Goal: Task Accomplishment & Management: Use online tool/utility

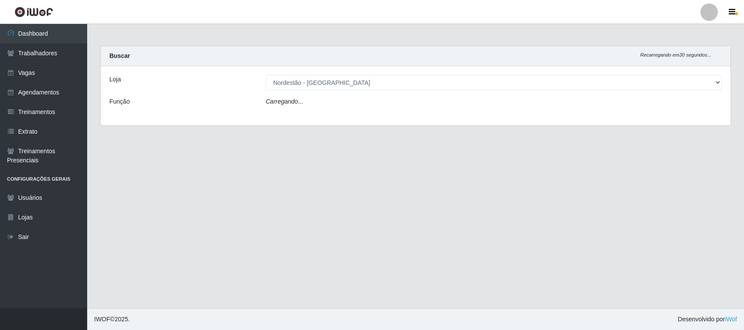
select select "420"
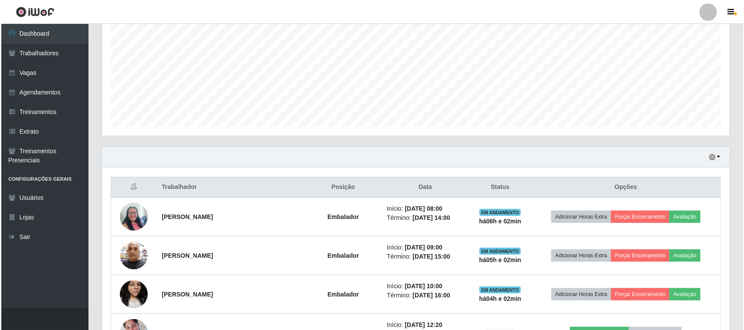
scroll to position [218, 0]
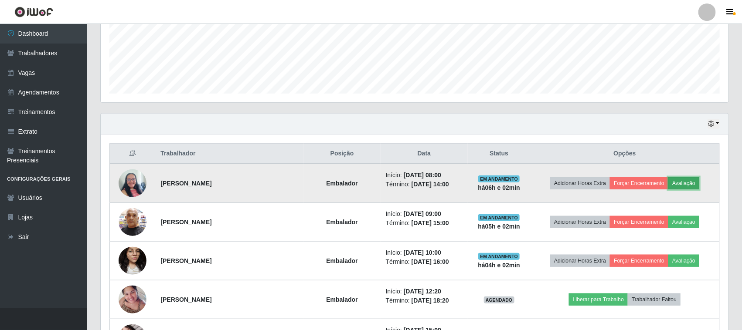
click at [689, 184] on button "Avaliação" at bounding box center [683, 183] width 31 height 12
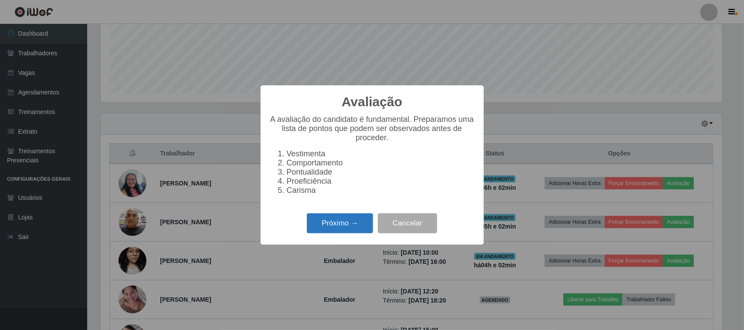
click at [336, 232] on button "Próximo →" at bounding box center [340, 224] width 66 height 20
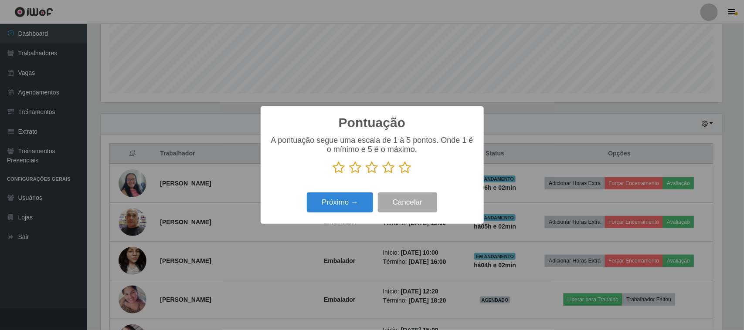
click at [405, 168] on icon at bounding box center [405, 167] width 12 height 13
click at [399, 174] on input "radio" at bounding box center [399, 174] width 0 height 0
click at [354, 201] on button "Próximo →" at bounding box center [340, 203] width 66 height 20
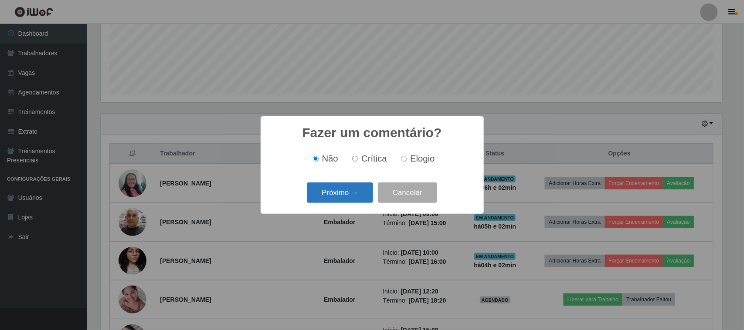
click at [356, 186] on button "Próximo →" at bounding box center [340, 193] width 66 height 20
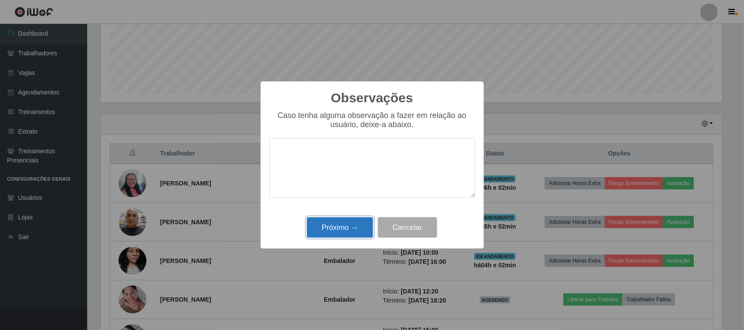
click at [351, 229] on button "Próximo →" at bounding box center [340, 227] width 66 height 20
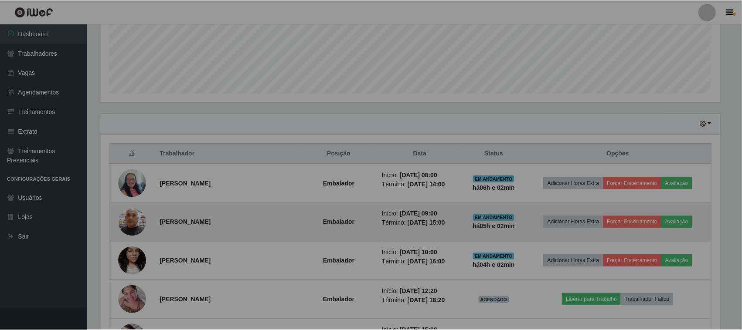
scroll to position [181, 628]
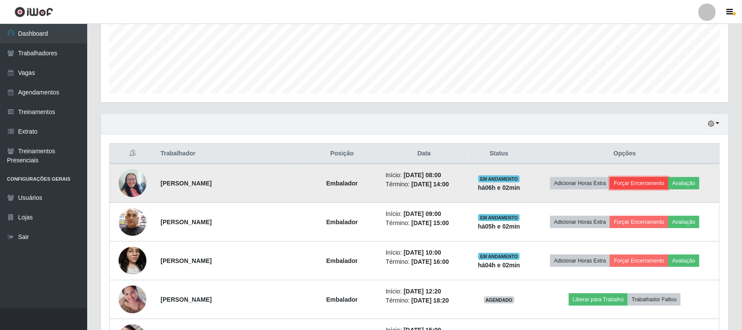
click at [643, 183] on button "Forçar Encerramento" at bounding box center [639, 183] width 58 height 12
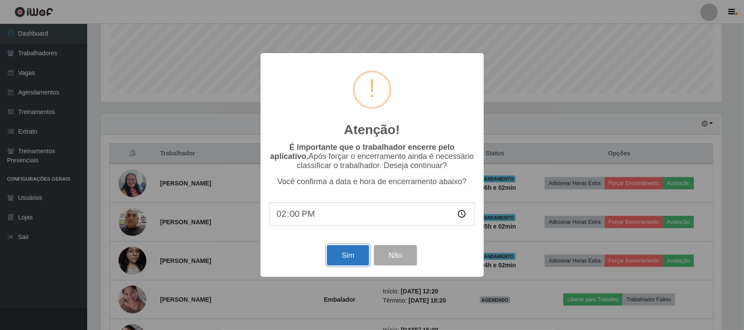
click at [353, 257] on button "Sim" at bounding box center [348, 255] width 42 height 20
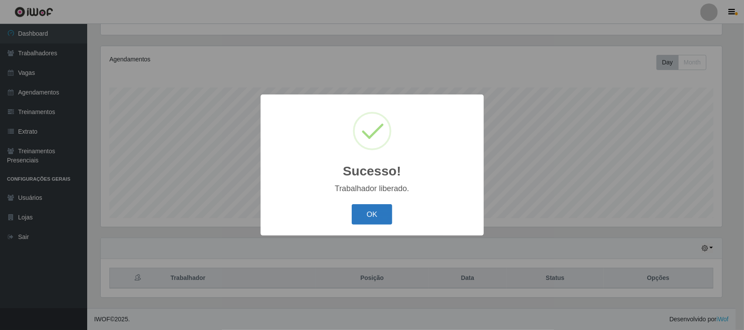
click at [375, 212] on button "OK" at bounding box center [372, 214] width 41 height 20
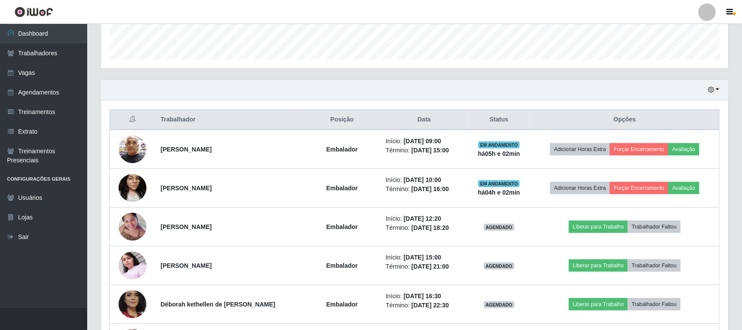
scroll to position [258, 0]
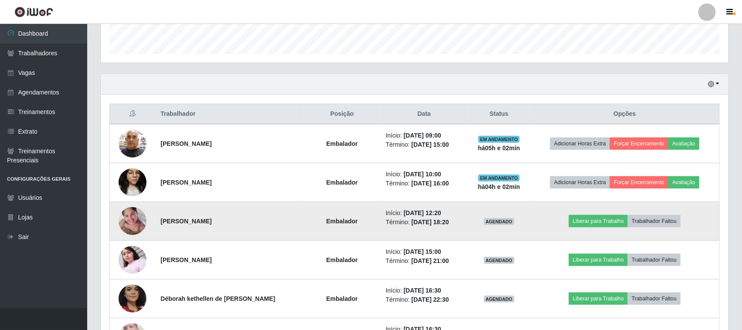
click at [129, 218] on img at bounding box center [133, 221] width 28 height 37
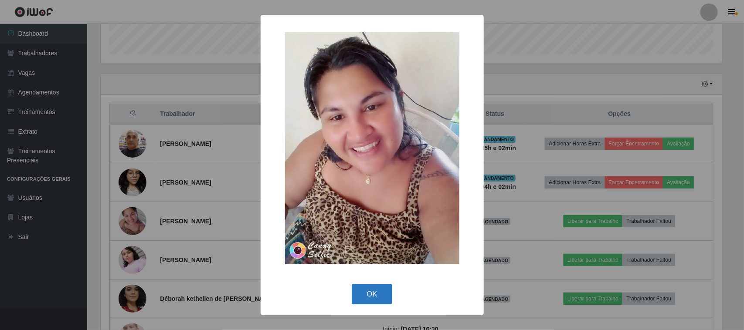
click at [364, 291] on button "OK" at bounding box center [372, 294] width 41 height 20
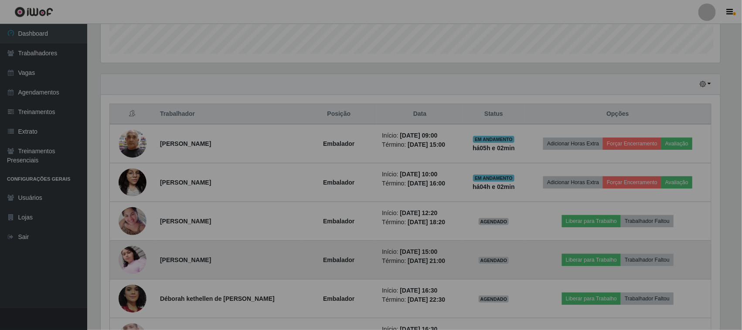
scroll to position [181, 628]
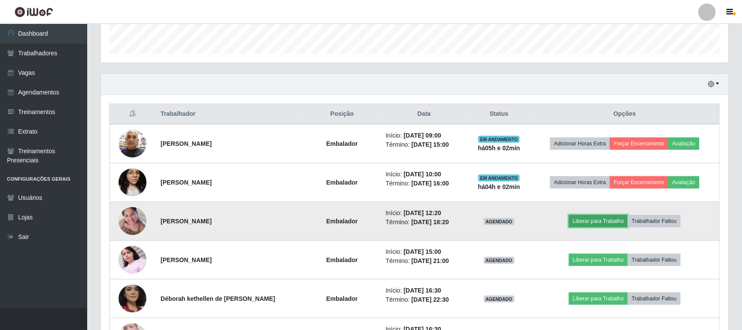
click at [604, 225] on button "Liberar para Trabalho" at bounding box center [598, 221] width 59 height 12
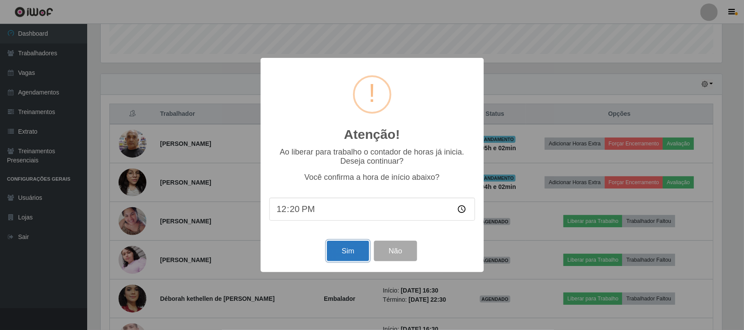
click at [346, 250] on button "Sim" at bounding box center [348, 251] width 42 height 20
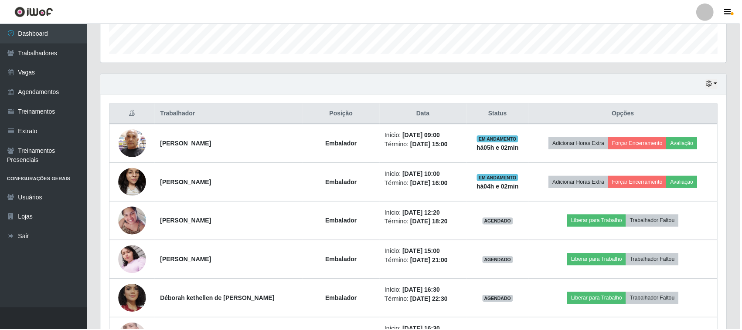
scroll to position [94, 0]
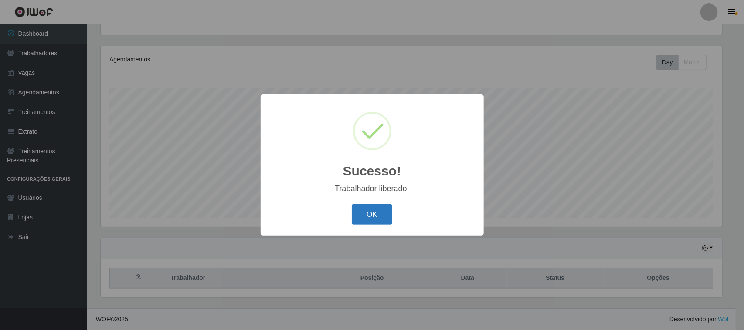
click at [376, 209] on button "OK" at bounding box center [372, 214] width 41 height 20
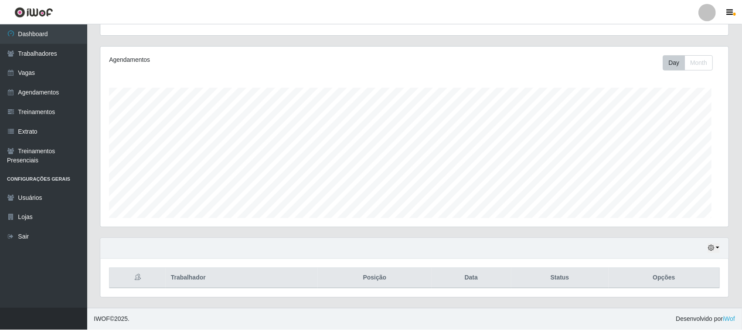
scroll to position [0, 0]
